Goal: Transaction & Acquisition: Subscribe to service/newsletter

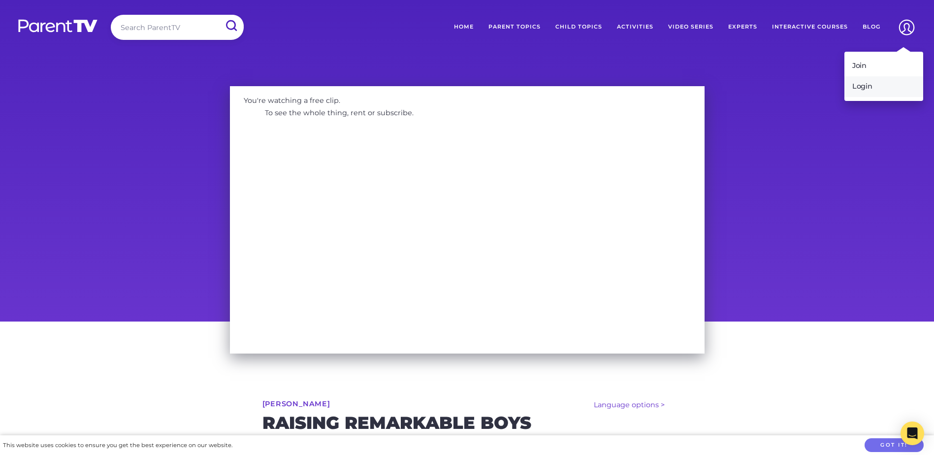
click at [867, 87] on link "Login" at bounding box center [884, 86] width 79 height 21
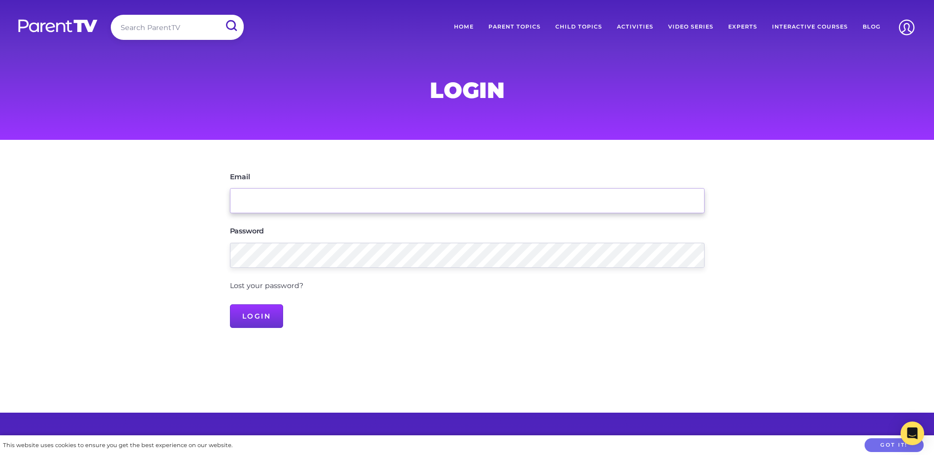
click at [257, 202] on input "Email" at bounding box center [467, 200] width 475 height 25
type input "[EMAIL_ADDRESS][DOMAIN_NAME]"
click at [263, 317] on input "Login" at bounding box center [257, 316] width 54 height 24
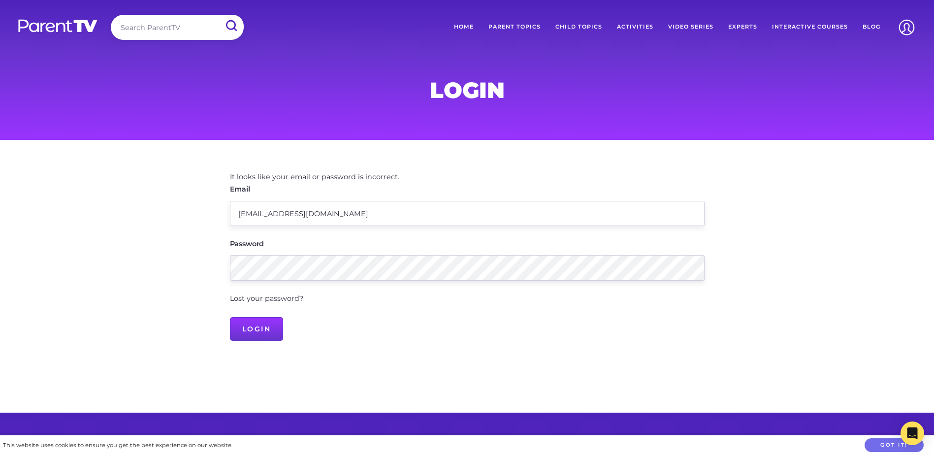
click at [682, 24] on link "Video Series" at bounding box center [691, 27] width 60 height 25
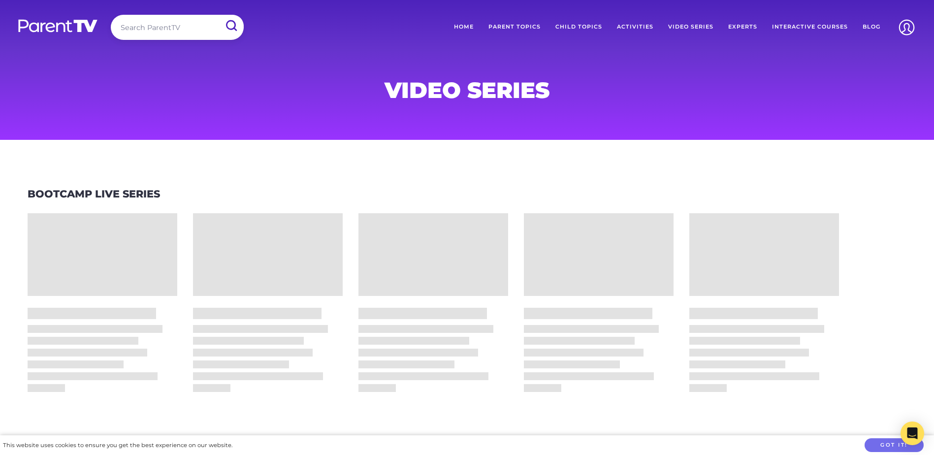
click at [150, 31] on input "search" at bounding box center [177, 27] width 133 height 25
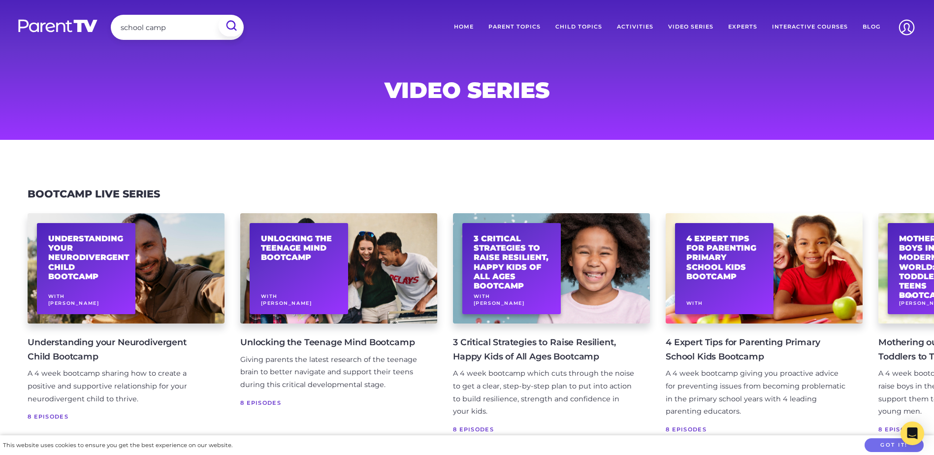
type input "school camp"
click at [232, 23] on input "submit" at bounding box center [231, 25] width 24 height 21
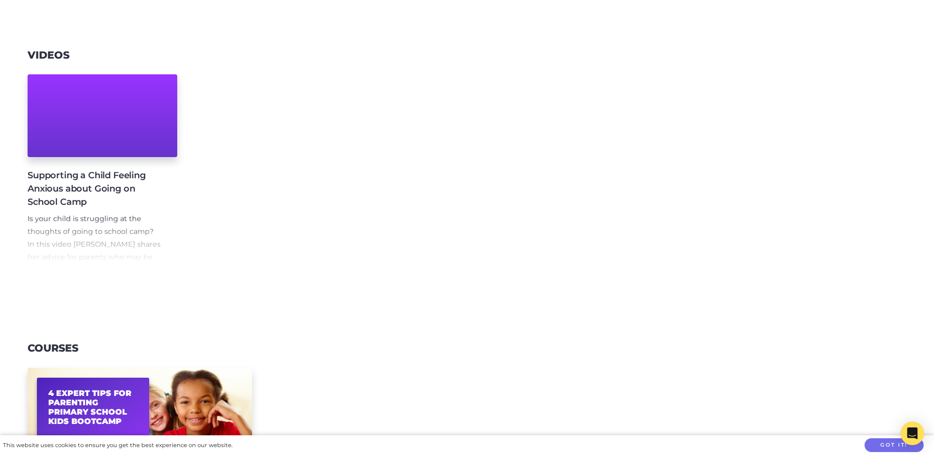
scroll to position [99, 0]
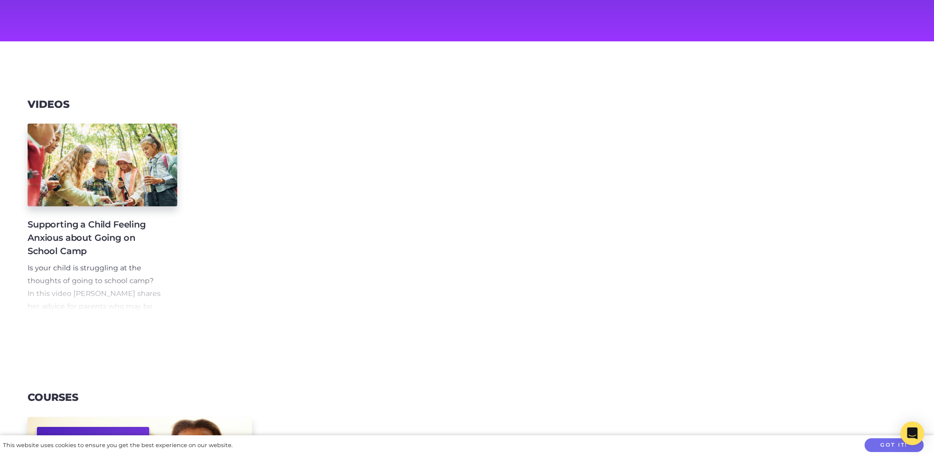
click at [72, 232] on h4 "Supporting a Child Feeling Anxious about Going on School Camp" at bounding box center [95, 238] width 134 height 40
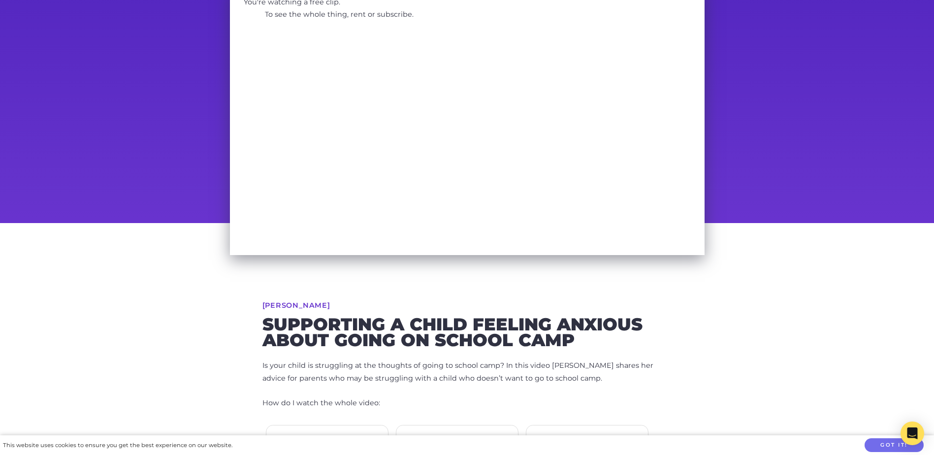
scroll to position [49, 0]
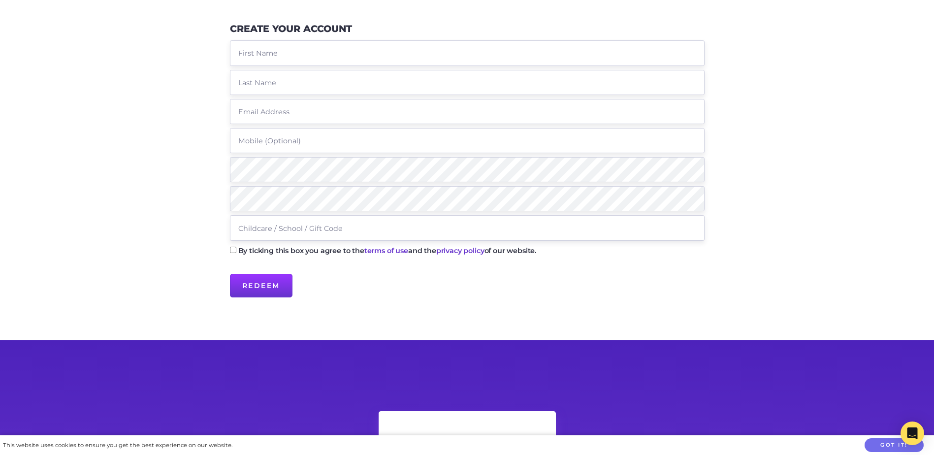
scroll to position [99, 0]
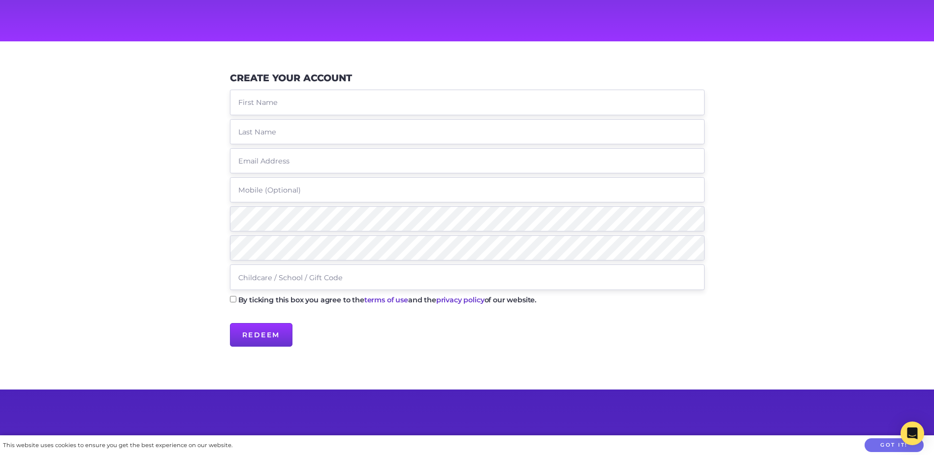
click at [233, 299] on input "By ticking this box you agree to the terms of use and the privacy policy of our…" at bounding box center [233, 299] width 6 height 6
checkbox input "true"
click at [276, 100] on input "text" at bounding box center [467, 102] width 475 height 25
type input "Kate"
type input "Paul"
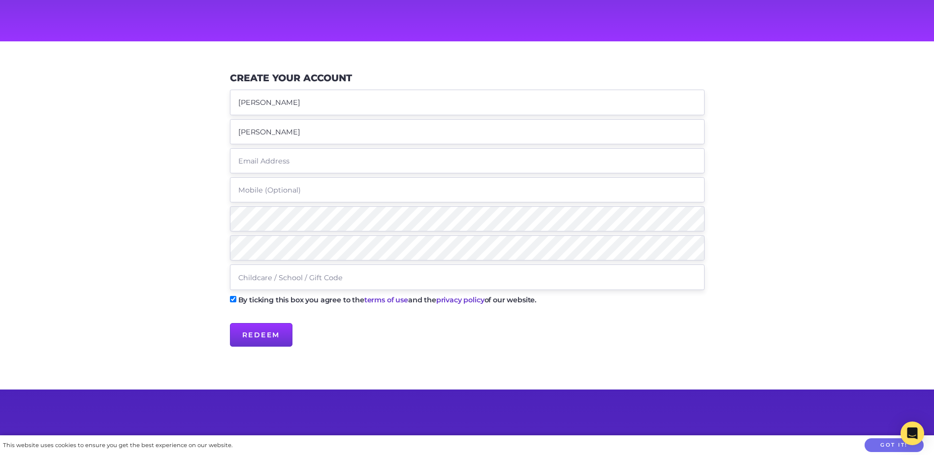
type input "[EMAIL_ADDRESS][DOMAIN_NAME]"
type input "0412835811"
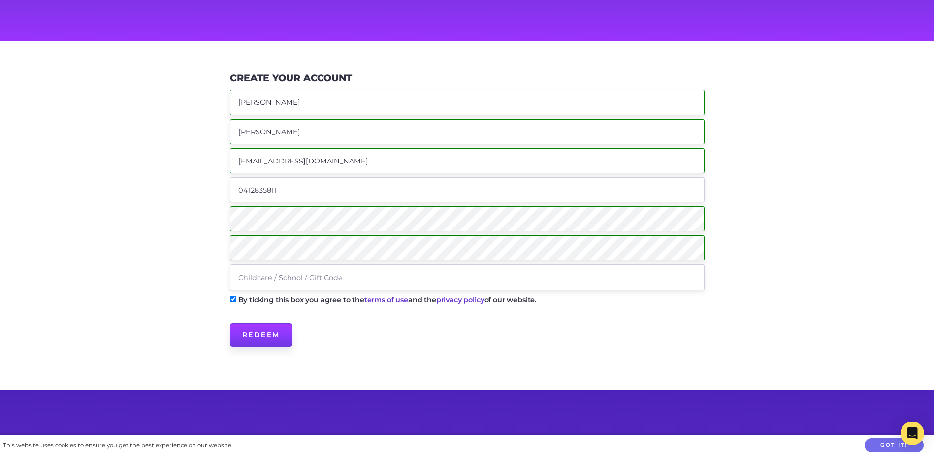
click at [264, 336] on input "Redeem" at bounding box center [261, 335] width 63 height 24
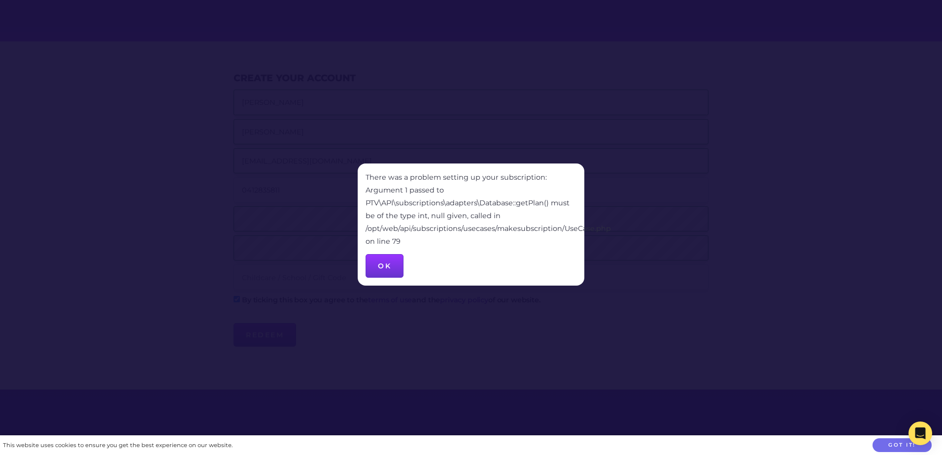
click at [383, 263] on button "OK" at bounding box center [384, 266] width 38 height 24
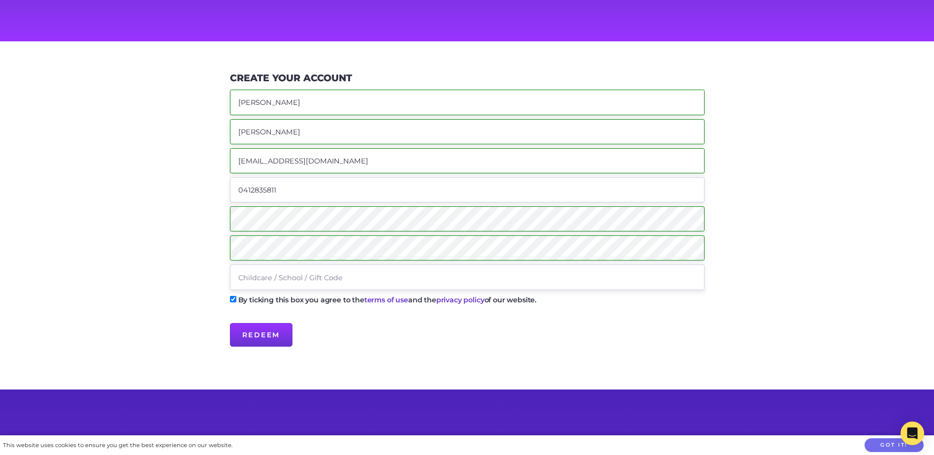
click at [200, 216] on main "Create Your Account Kate Paul kpaul33@eq.edu.au 0412835811 By ticking this box …" at bounding box center [467, 215] width 934 height 349
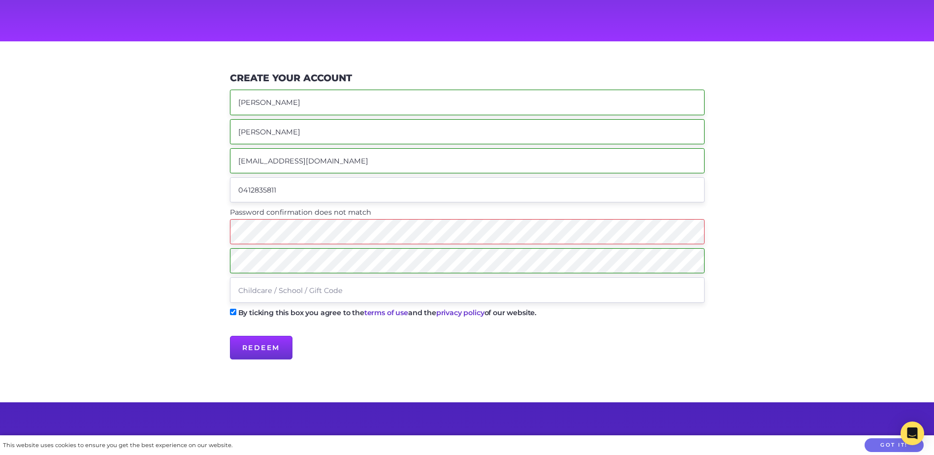
click at [205, 262] on main "Create Your Account Kate Paul kpaul33@eq.edu.au 0412835811 Password confirmatio…" at bounding box center [467, 221] width 934 height 361
click at [230, 336] on input "Redeem" at bounding box center [261, 348] width 63 height 24
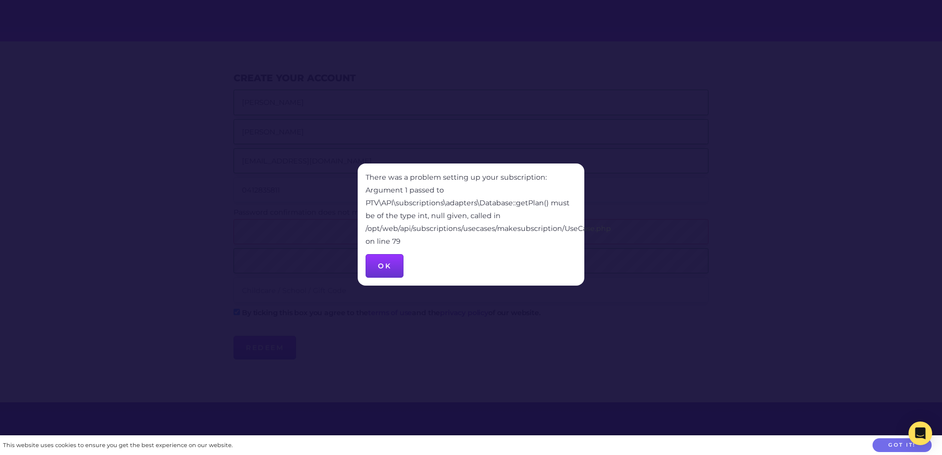
click at [400, 259] on button "OK" at bounding box center [384, 266] width 38 height 24
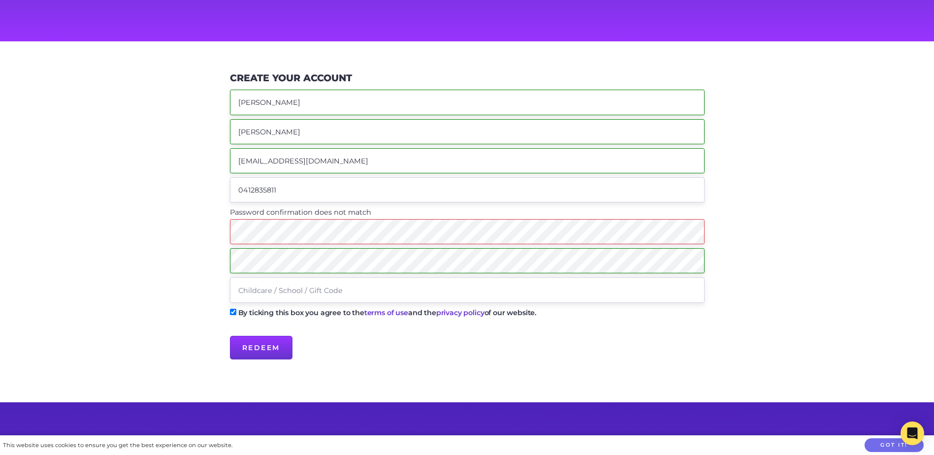
click at [295, 295] on input "text" at bounding box center [467, 289] width 475 height 25
drag, startPoint x: 356, startPoint y: 291, endPoint x: 204, endPoint y: 295, distance: 151.7
click at [203, 296] on main "Create Your Account Kate Paul kpaul33@eq.edu.au 0412835811 Password confirmatio…" at bounding box center [467, 221] width 934 height 361
click at [280, 294] on input "text" at bounding box center [467, 289] width 475 height 25
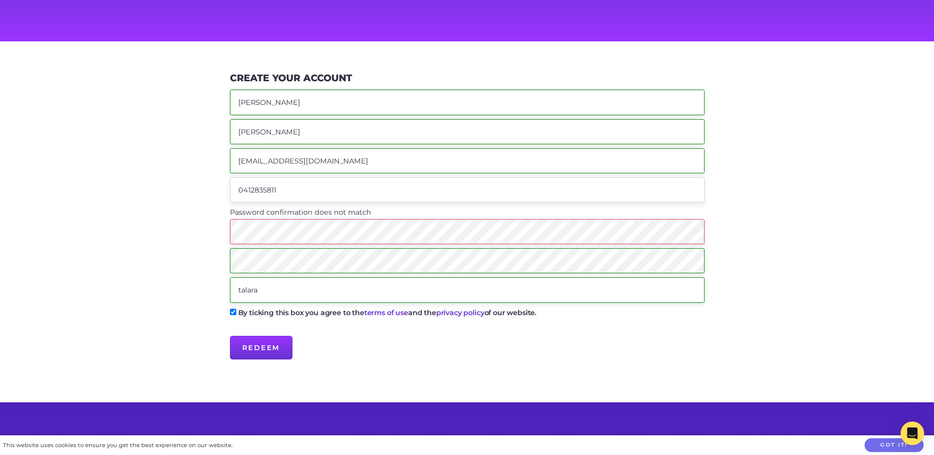
type input "talara"
click at [216, 229] on div "Create Your Account Kate Paul kpaul33@eq.edu.au 0412835811 Password confirmatio…" at bounding box center [467, 222] width 504 height 314
click at [205, 261] on main "Create Your Account Kate Paul kpaul33@eq.edu.au 0412835811 Password confirmatio…" at bounding box center [467, 221] width 934 height 361
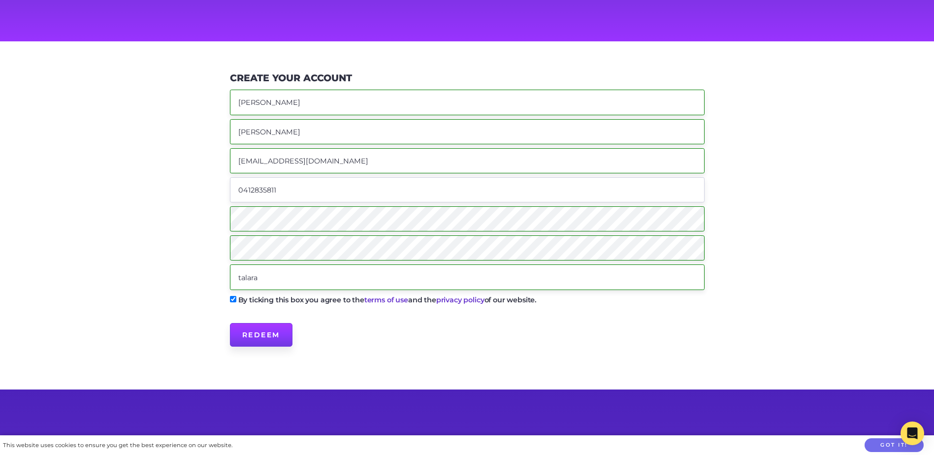
click at [271, 335] on input "Redeem" at bounding box center [261, 335] width 63 height 24
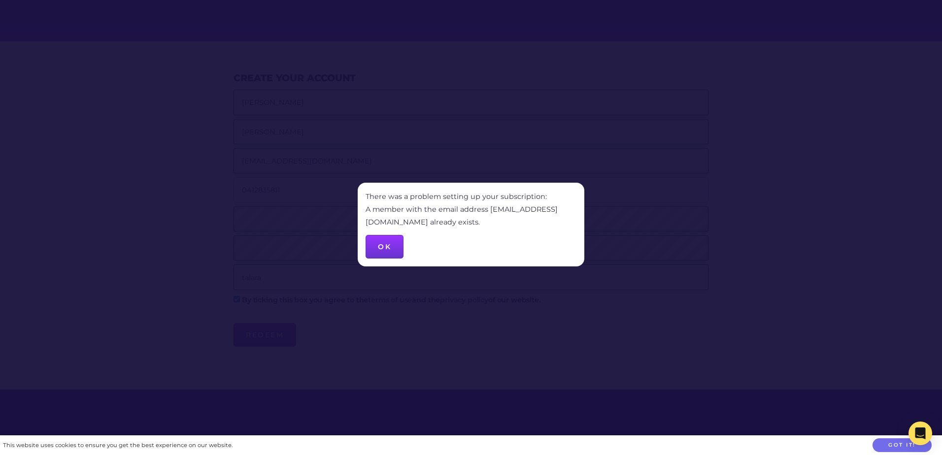
click at [386, 241] on button "OK" at bounding box center [384, 247] width 38 height 24
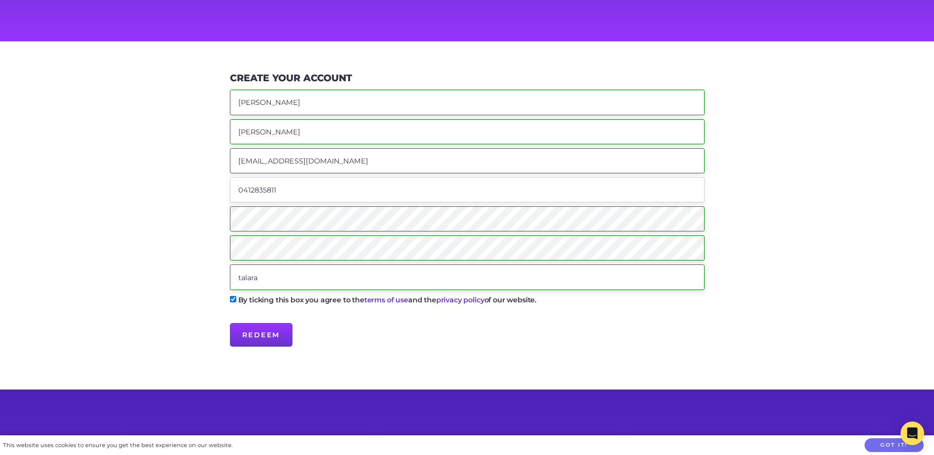
click at [157, 215] on main "Create Your Account Kate Paul kpaul33@eq.edu.au 0412835811 talara By ticking th…" at bounding box center [467, 215] width 934 height 349
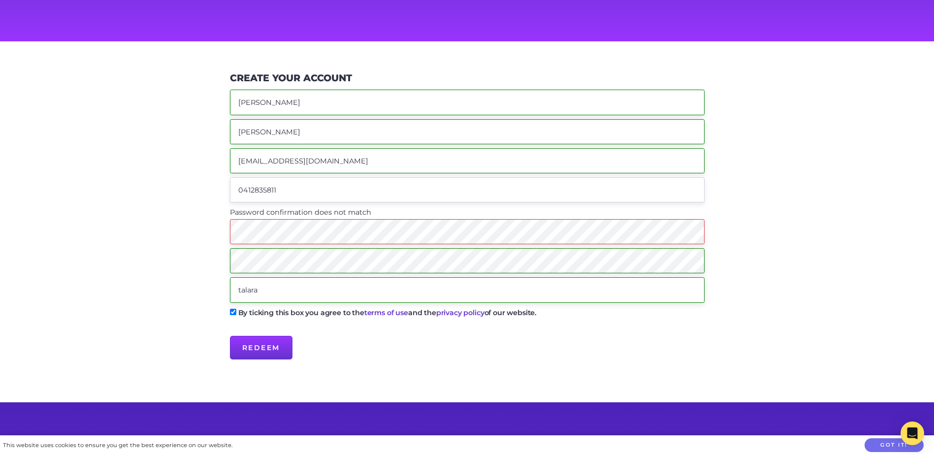
click at [172, 257] on main "Create Your Account Kate Paul kpaul33@eq.edu.au 0412835811 Password confirmatio…" at bounding box center [467, 221] width 934 height 361
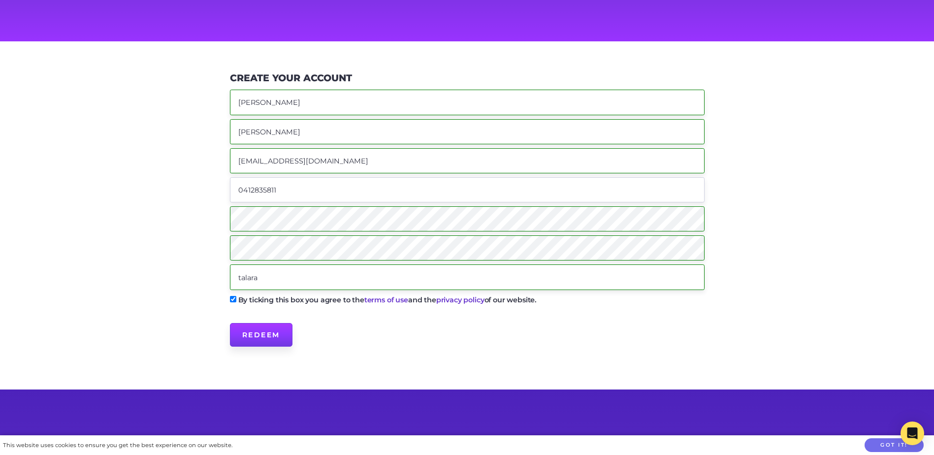
click at [269, 334] on input "Redeem" at bounding box center [261, 335] width 63 height 24
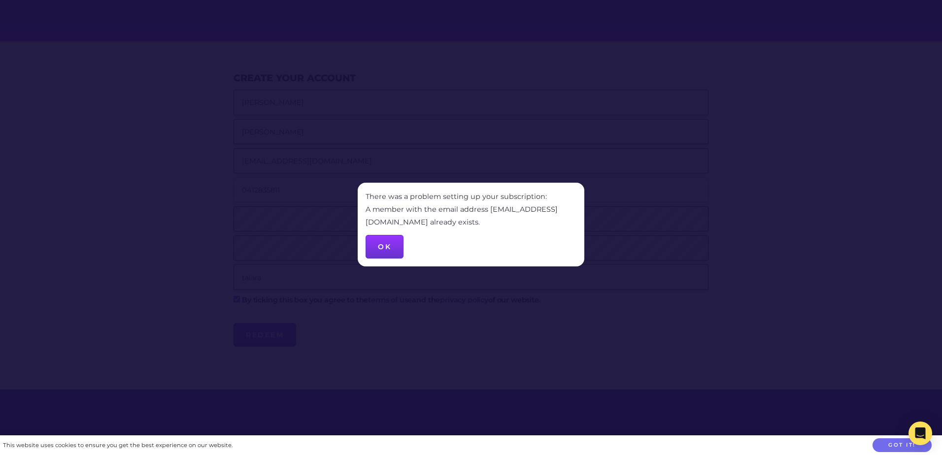
click at [384, 241] on button "OK" at bounding box center [384, 247] width 38 height 24
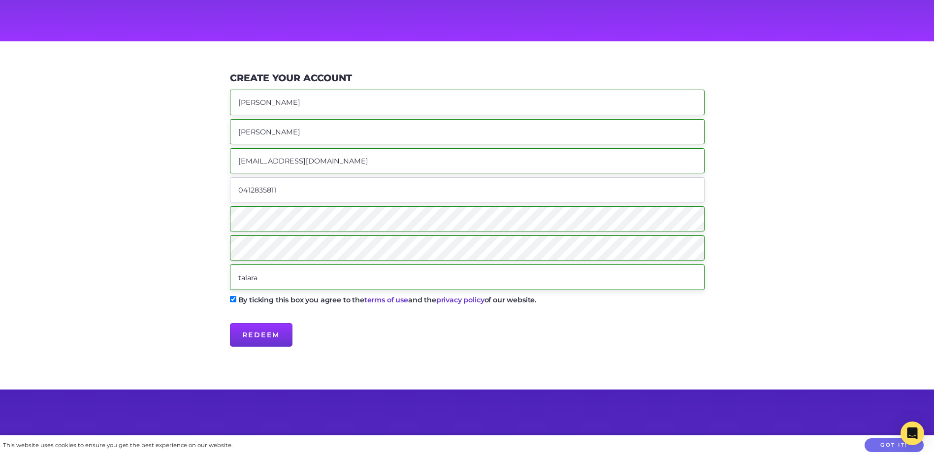
scroll to position [0, 0]
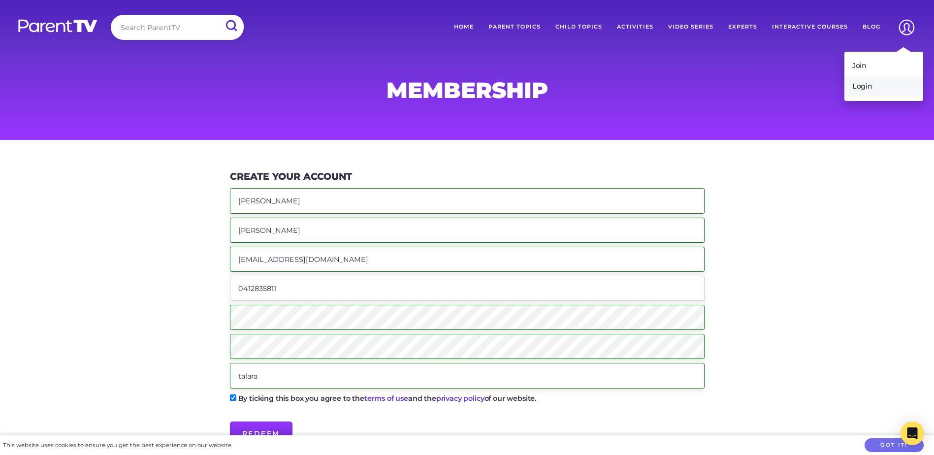
click at [865, 88] on link "Login" at bounding box center [884, 86] width 79 height 21
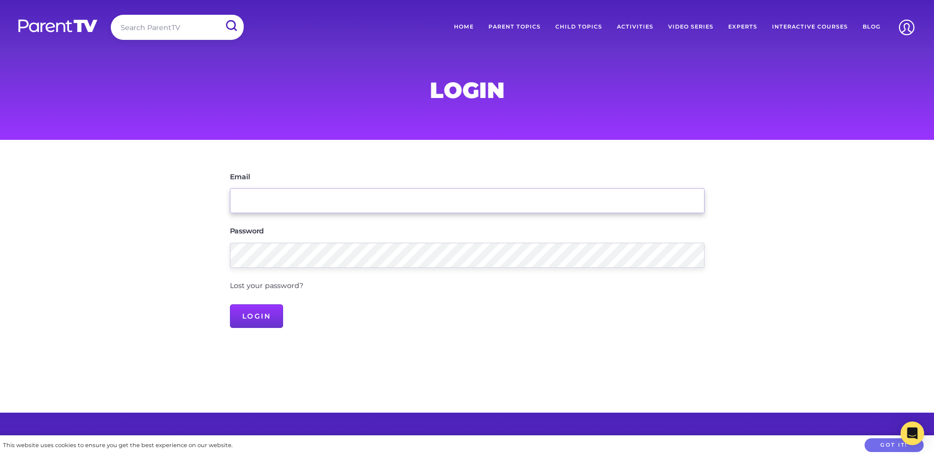
click at [257, 200] on input "Email" at bounding box center [467, 200] width 475 height 25
type input "[EMAIL_ADDRESS][DOMAIN_NAME]"
click at [264, 318] on input "Login" at bounding box center [257, 316] width 54 height 24
